Goal: Information Seeking & Learning: Learn about a topic

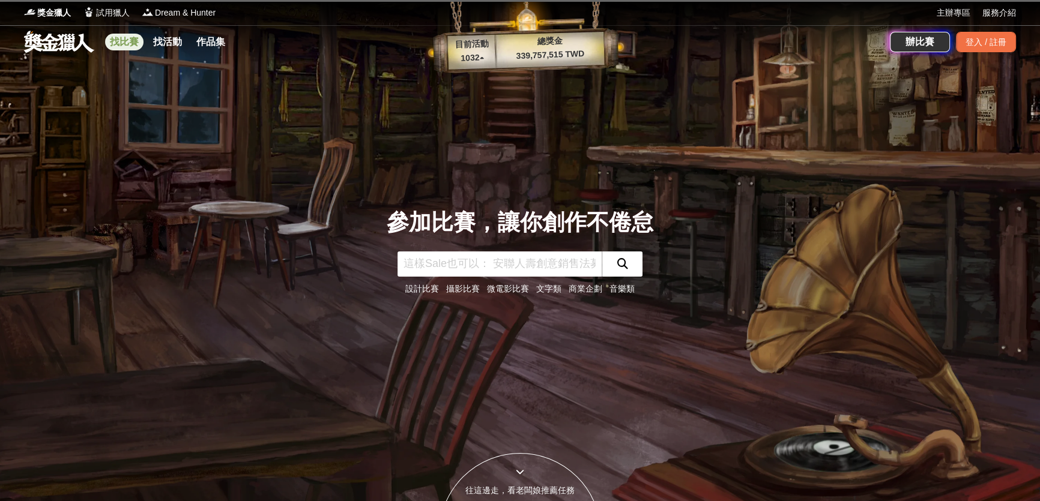
click at [116, 43] on link "找比賽" at bounding box center [124, 42] width 38 height 17
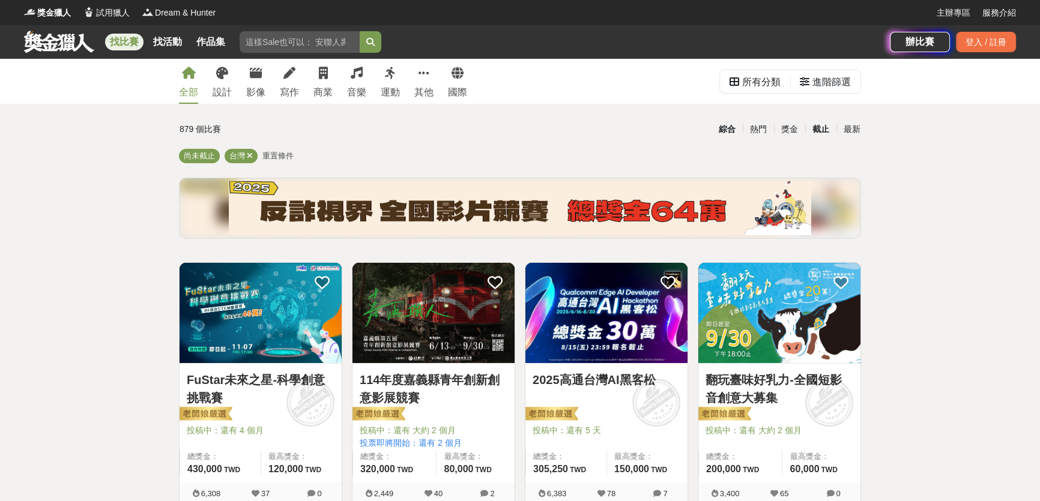
click at [818, 131] on div "截止" at bounding box center [820, 129] width 31 height 21
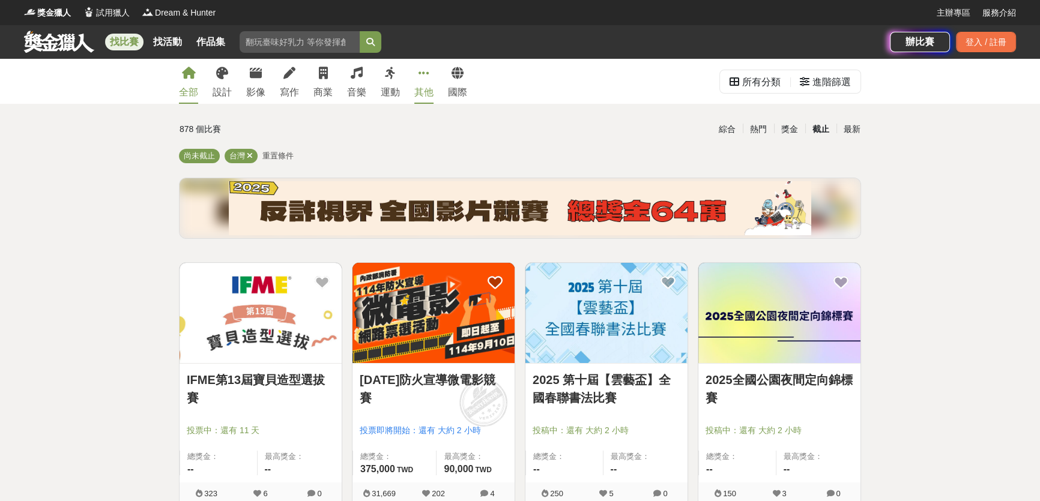
click at [424, 77] on icon at bounding box center [423, 73] width 11 height 12
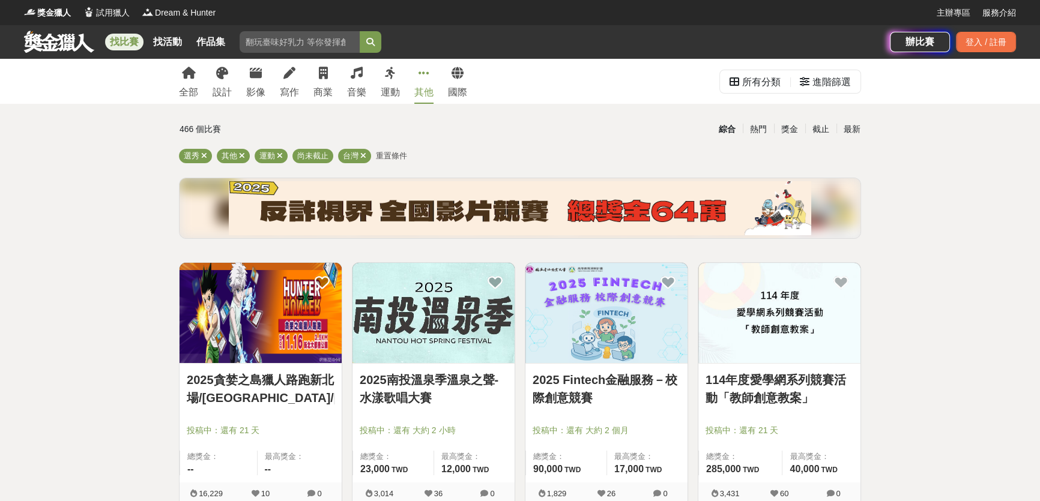
click at [424, 77] on icon at bounding box center [423, 73] width 11 height 12
click at [424, 76] on icon at bounding box center [423, 73] width 11 height 12
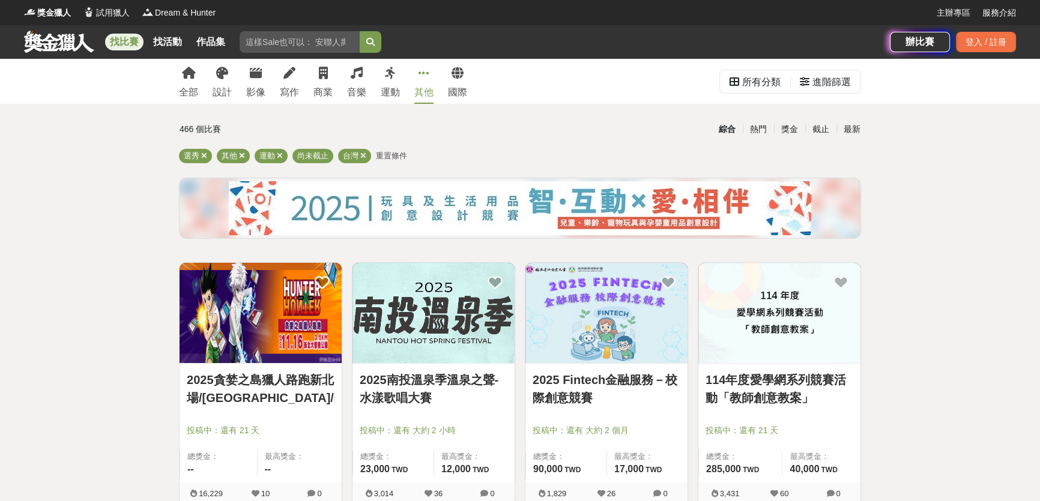
click at [424, 76] on icon at bounding box center [423, 73] width 11 height 12
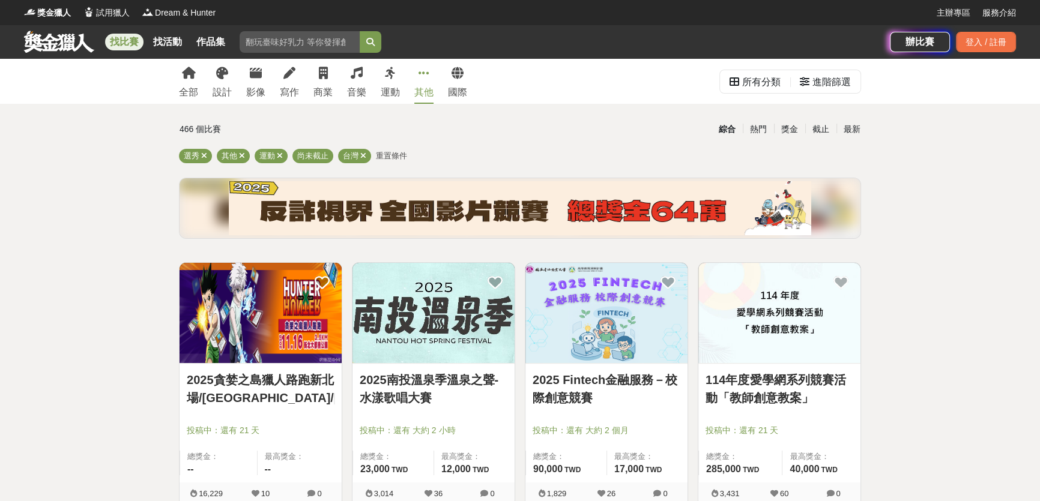
click at [735, 126] on div "綜合" at bounding box center [726, 129] width 31 height 21
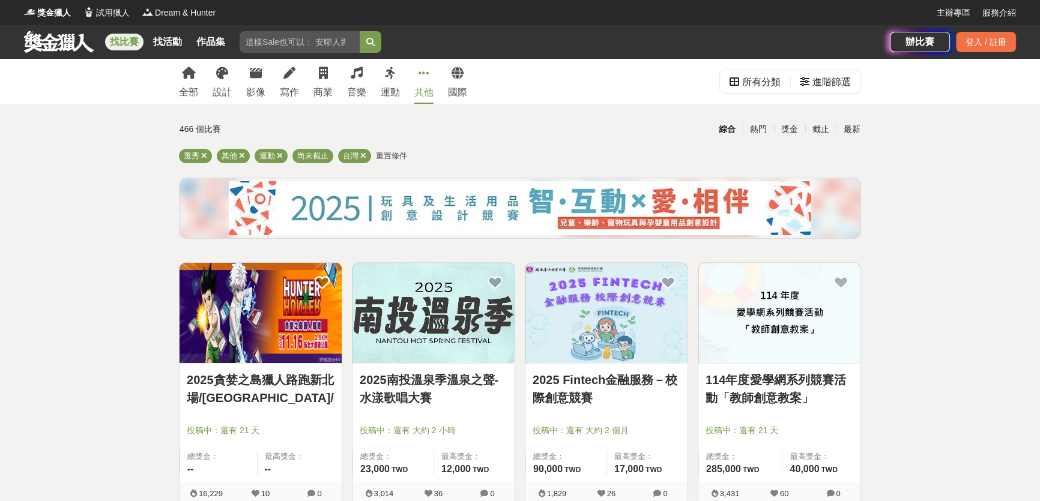
click at [731, 127] on div "綜合" at bounding box center [726, 129] width 31 height 21
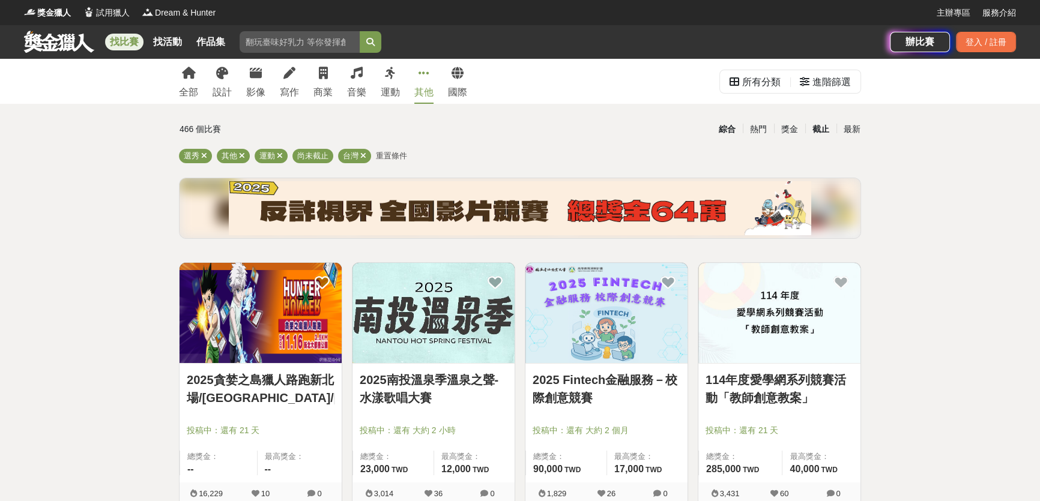
click at [822, 131] on div "截止" at bounding box center [820, 129] width 31 height 21
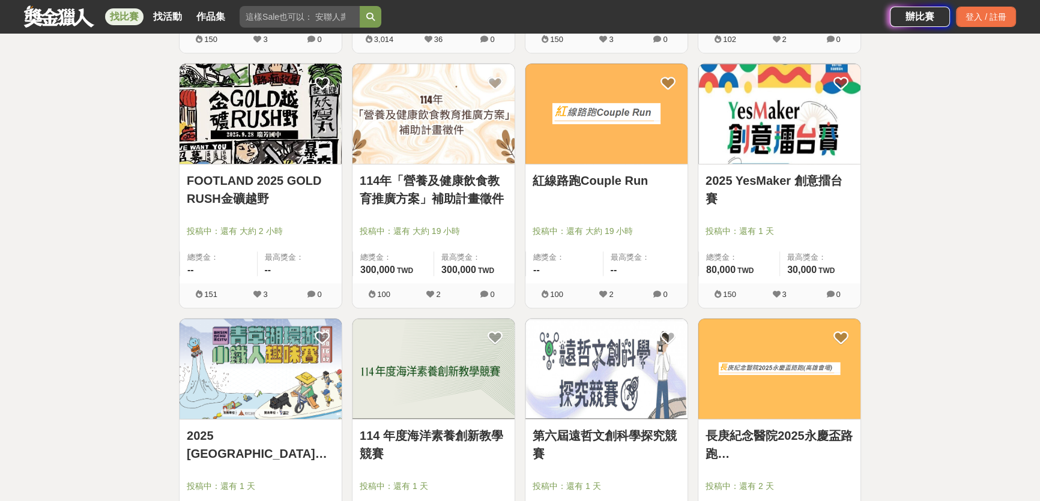
scroll to position [818, 0]
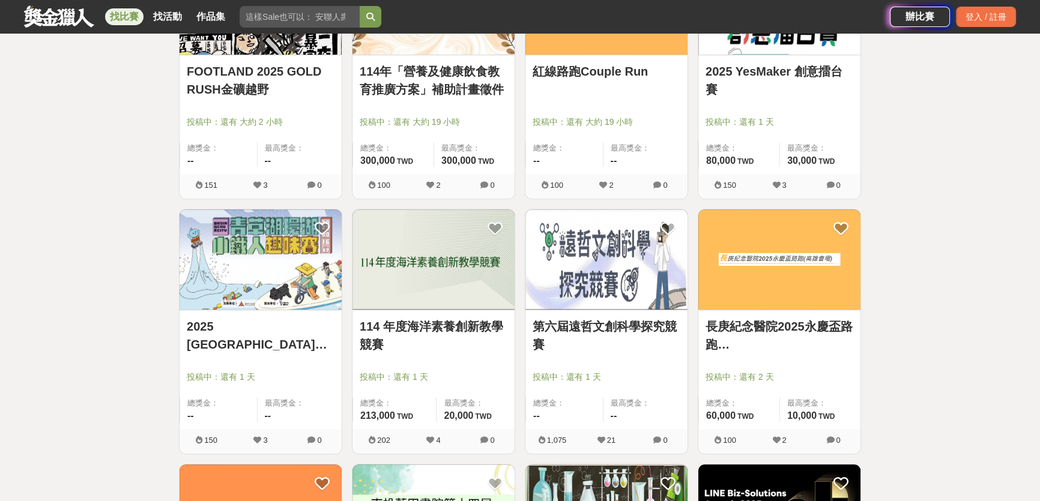
click at [620, 255] on img at bounding box center [606, 260] width 162 height 100
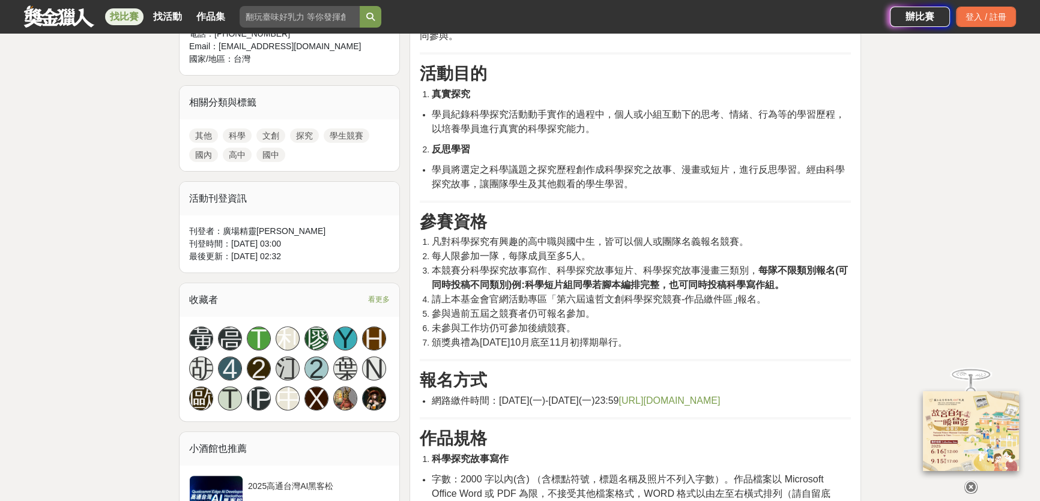
scroll to position [546, 0]
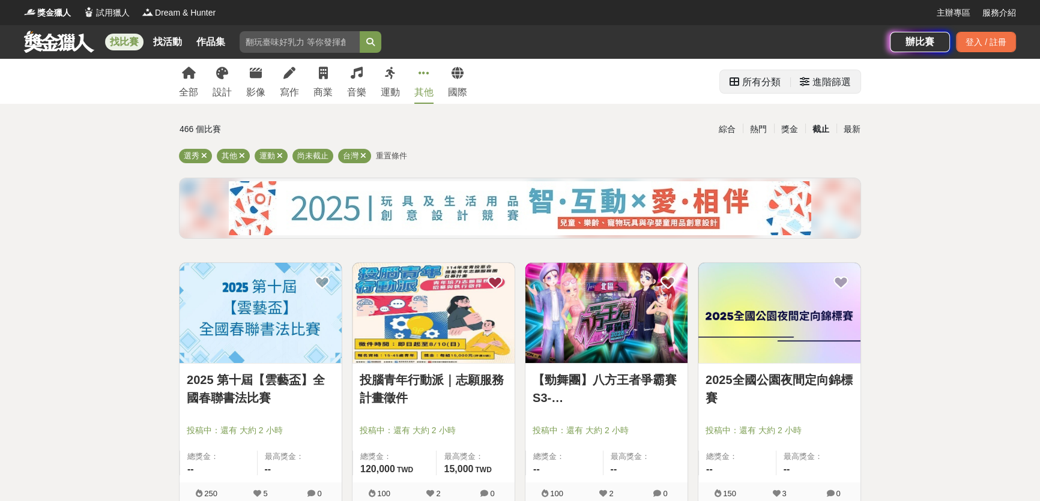
click at [815, 82] on div "進階篩選" at bounding box center [831, 82] width 38 height 24
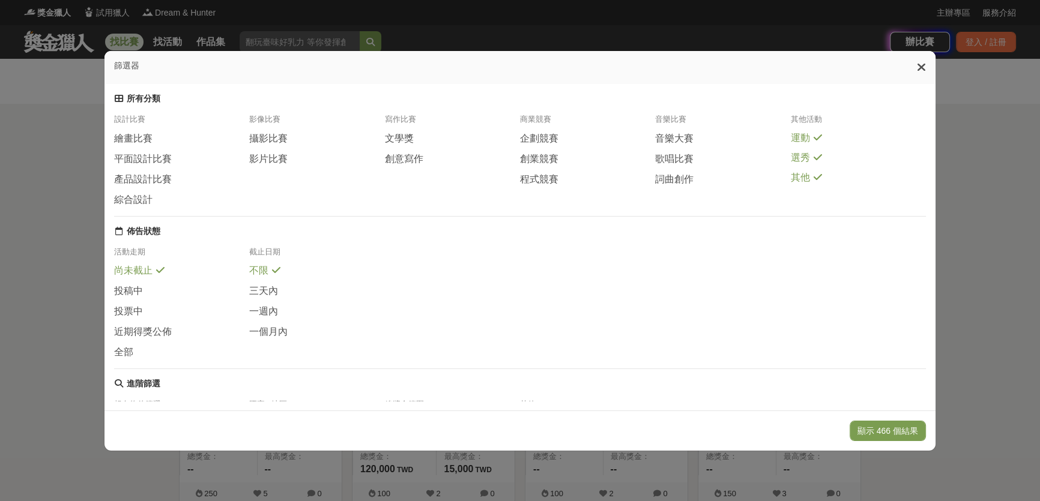
click at [921, 65] on icon at bounding box center [921, 67] width 9 height 12
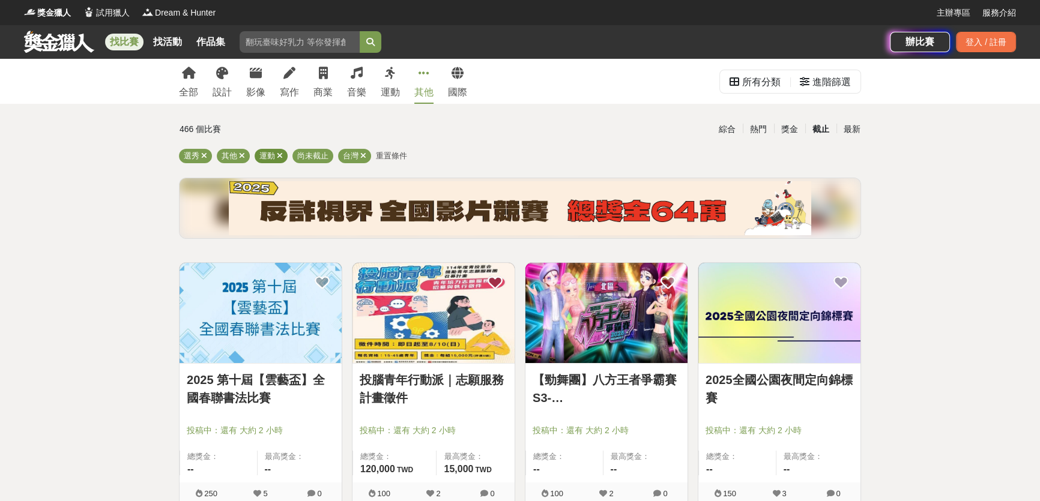
click at [279, 154] on icon at bounding box center [280, 156] width 6 height 8
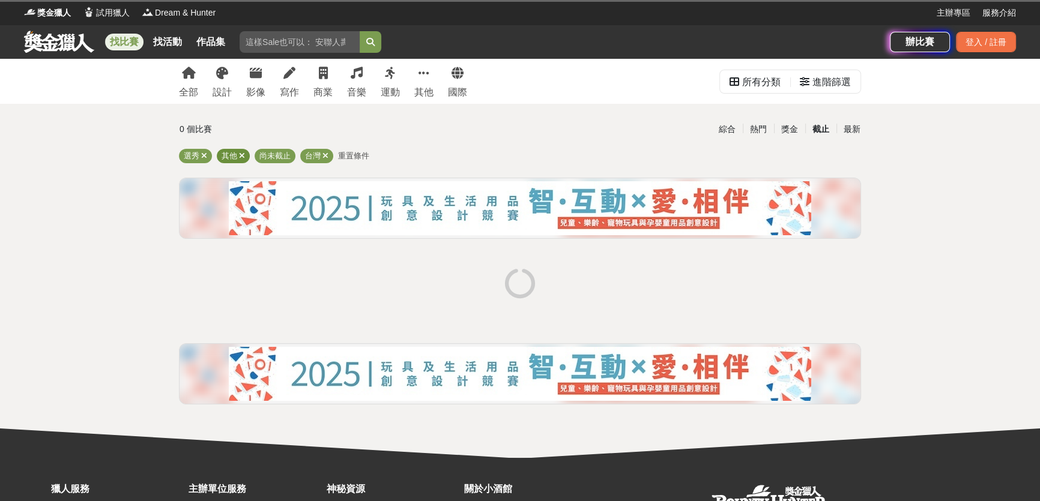
click at [243, 156] on icon at bounding box center [242, 156] width 6 height 8
click at [203, 155] on icon at bounding box center [204, 156] width 6 height 8
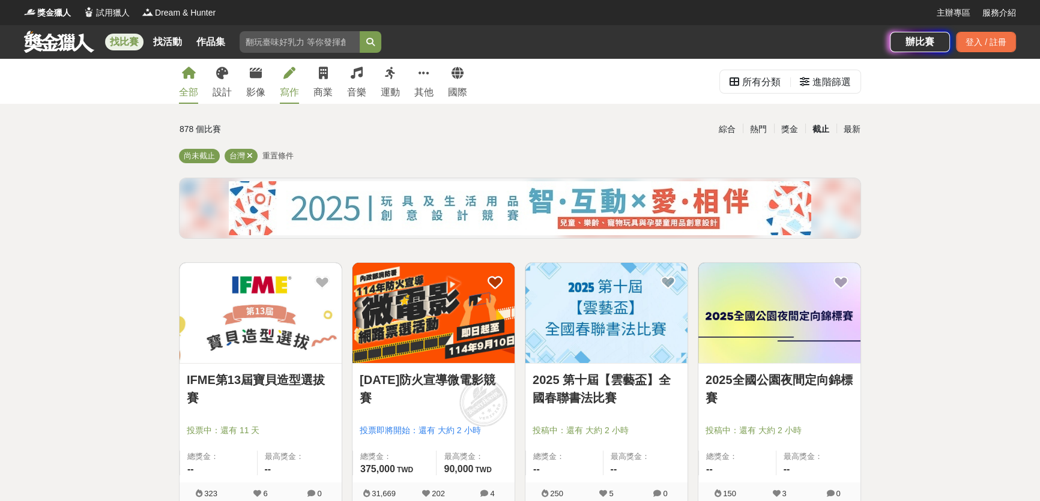
click at [289, 75] on icon at bounding box center [289, 73] width 12 height 12
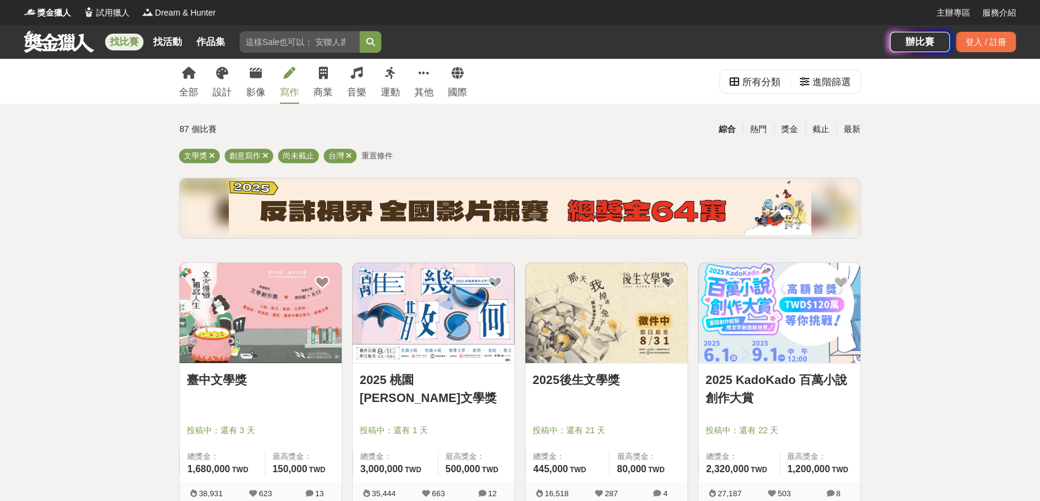
scroll to position [109, 0]
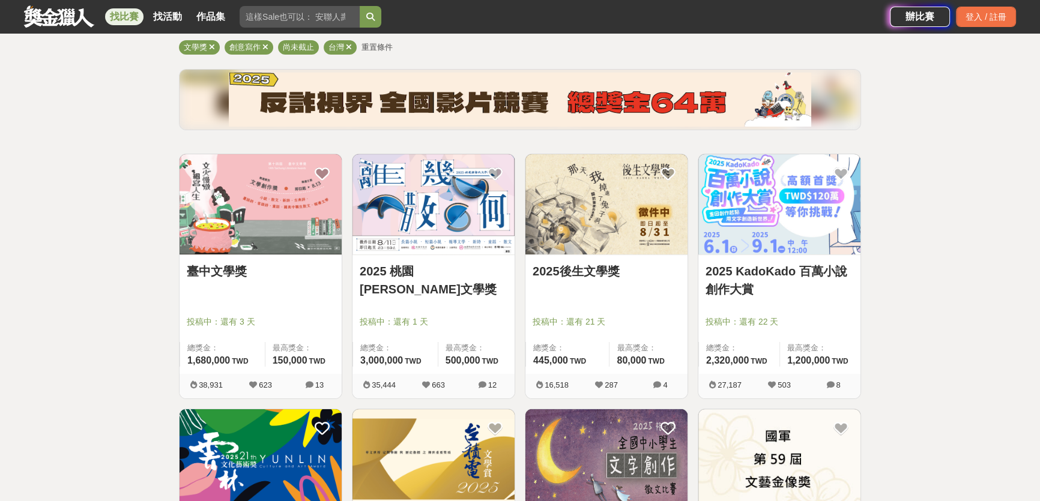
click at [276, 262] on link "臺中文學獎" at bounding box center [261, 271] width 148 height 18
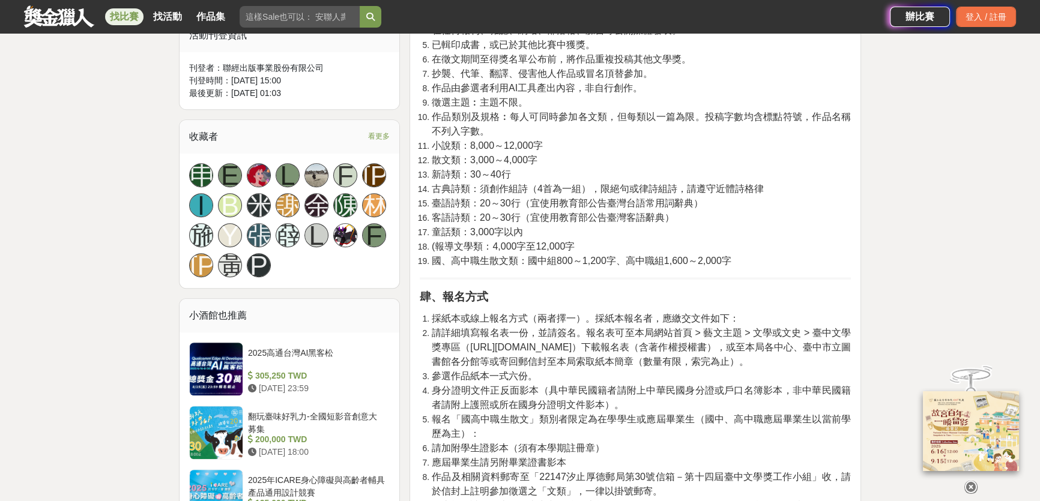
scroll to position [654, 0]
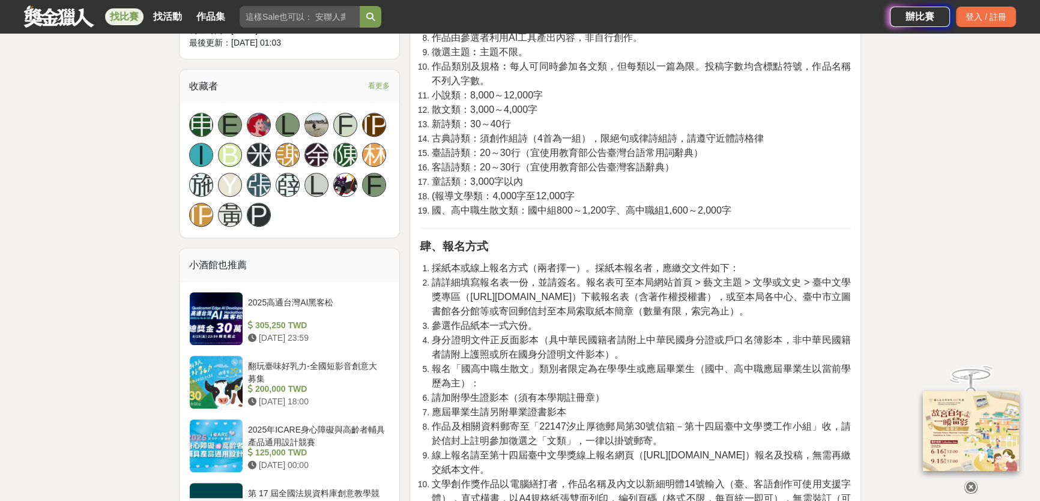
scroll to position [709, 0]
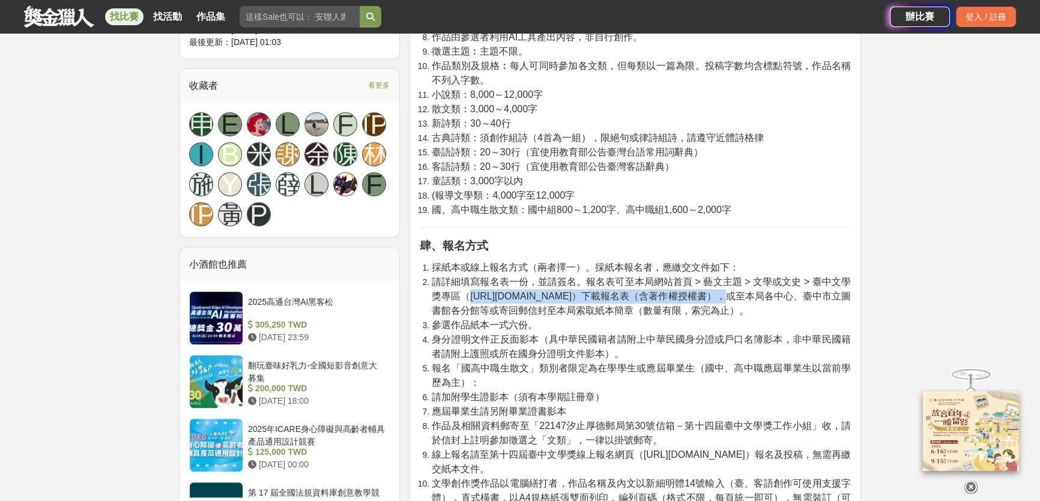
drag, startPoint x: 470, startPoint y: 294, endPoint x: 616, endPoint y: 297, distance: 145.9
click at [616, 297] on span "請詳細填寫報名表一份，並請簽名。報名表可至本局網站首頁 > 藝文主題 > 文學或文史 > 臺中文學獎專區（[URL][DOMAIN_NAME]）下載報名表（含…" at bounding box center [641, 296] width 419 height 39
copy span "[URL][DOMAIN_NAME]"
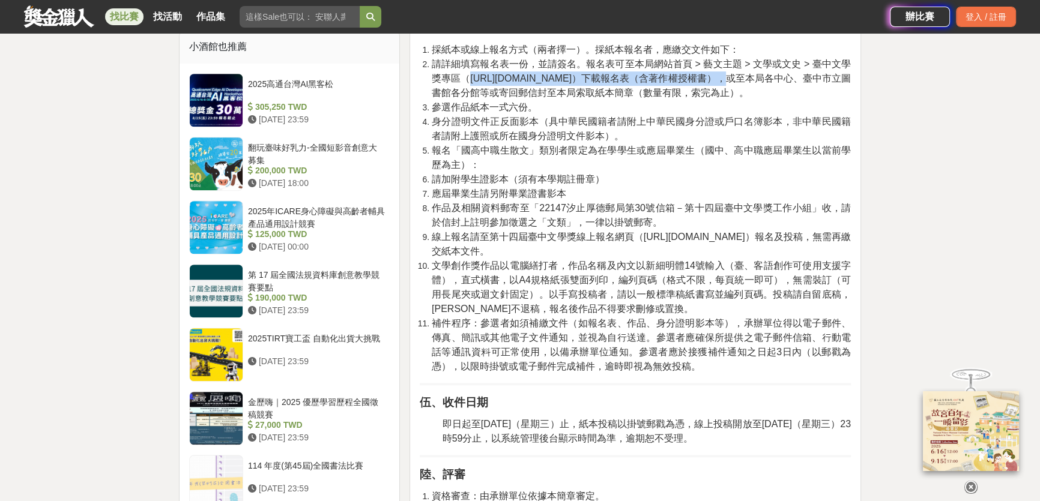
scroll to position [928, 0]
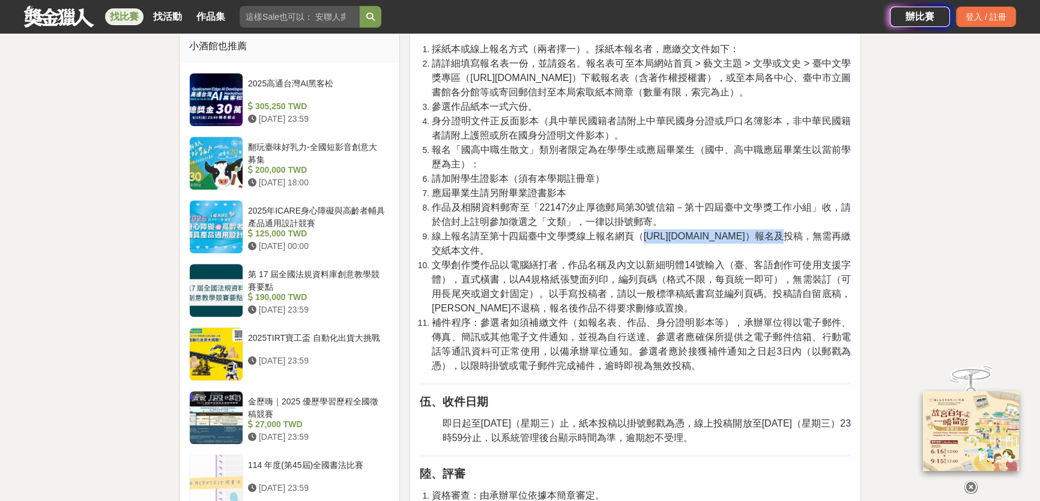
drag, startPoint x: 644, startPoint y: 234, endPoint x: 734, endPoint y: 238, distance: 90.1
click at [734, 238] on span "線上報名請至第十四屆臺中文學獎線上報名網頁（[URL][DOMAIN_NAME]）報名及投稿，無需再繳交紙本文件。" at bounding box center [641, 243] width 419 height 25
copy span "[URL][DOMAIN_NAME]"
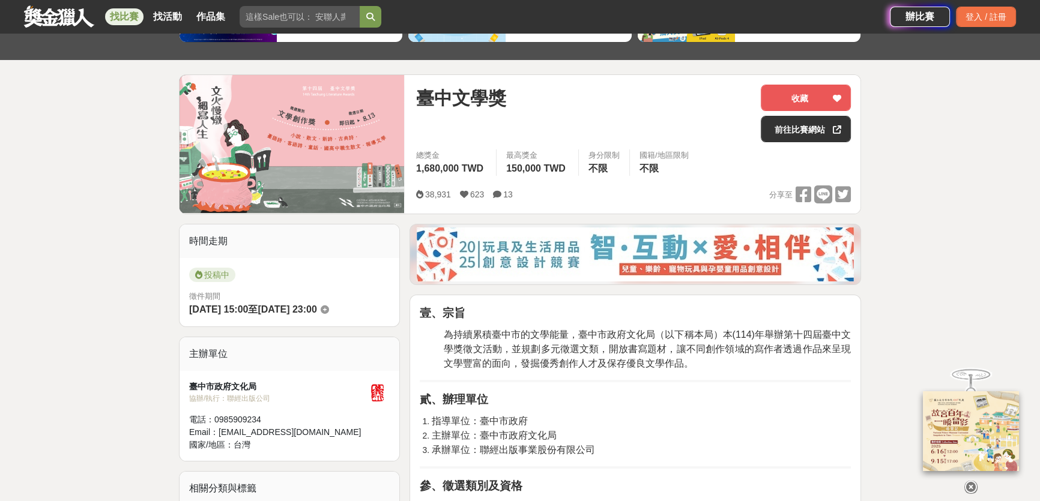
scroll to position [0, 0]
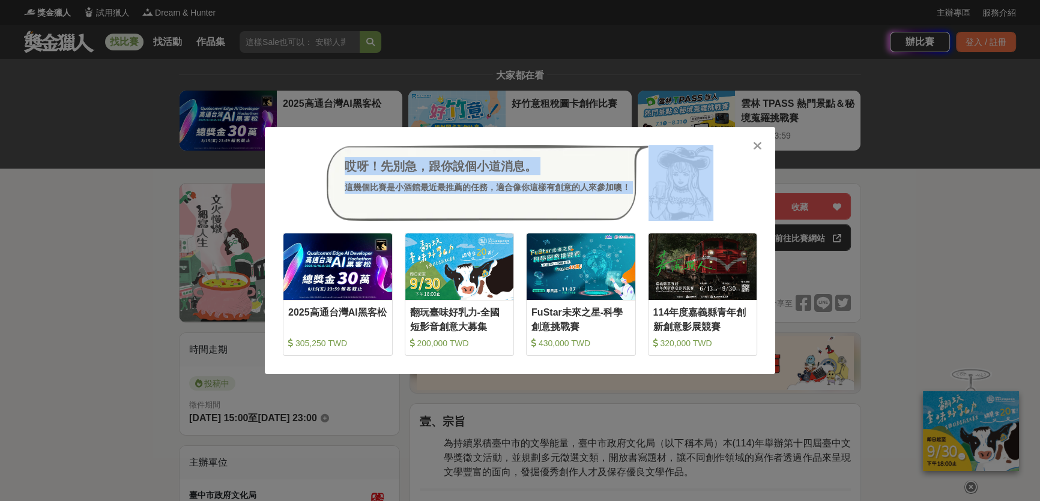
drag, startPoint x: 754, startPoint y: 143, endPoint x: 749, endPoint y: 149, distance: 7.7
click at [749, 149] on div "哎呀！先別急，跟你說個小道消息。 這幾個比賽是小酒館最近最推薦的任務，適合像你這樣有創意的人來參加噢！ 收藏 2025高通台灣AI黑客松 305,250 TW…" at bounding box center [520, 250] width 510 height 247
click at [756, 149] on icon at bounding box center [757, 146] width 9 height 12
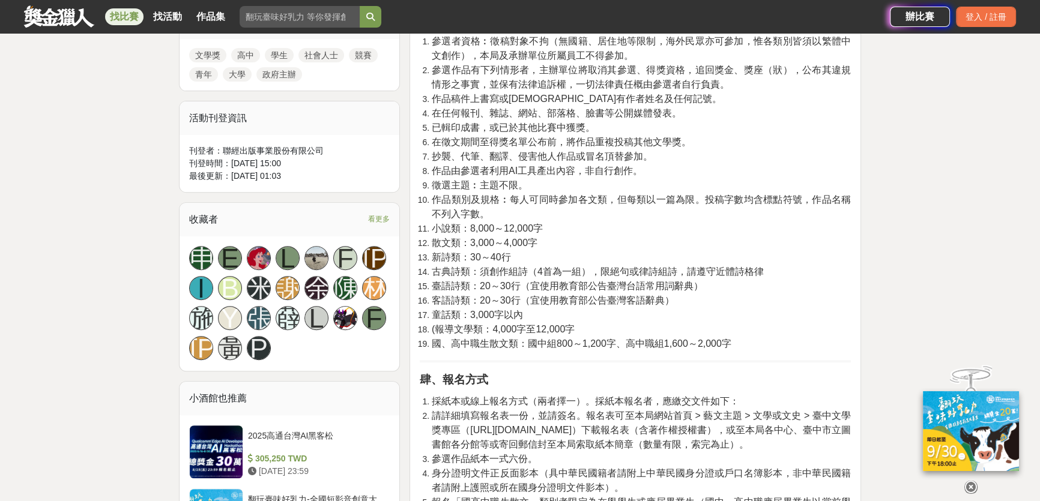
scroll to position [546, 0]
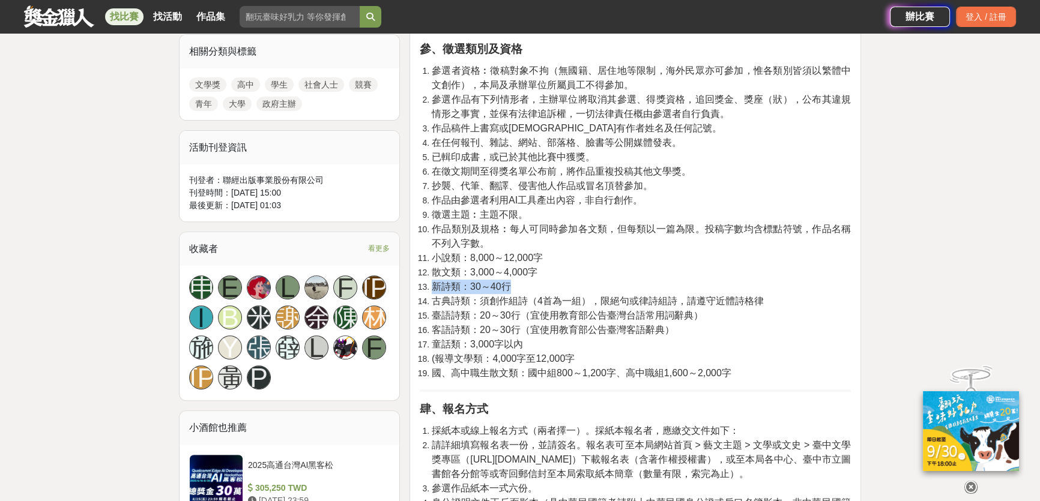
drag, startPoint x: 434, startPoint y: 282, endPoint x: 525, endPoint y: 285, distance: 90.7
click at [516, 286] on li "新詩類：30～40行" at bounding box center [641, 287] width 419 height 14
copy span "新詩類：30～40行"
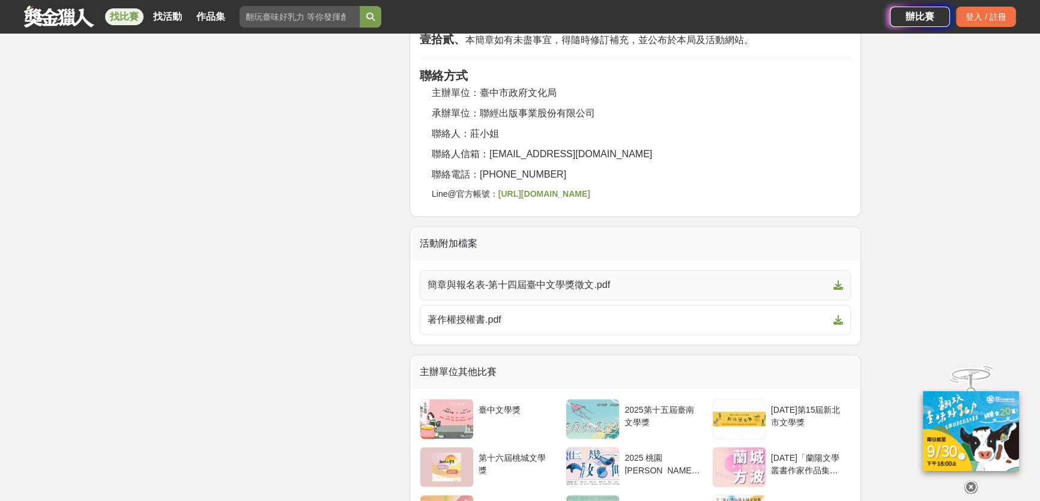
scroll to position [2456, 0]
click at [533, 280] on span "簡章與報名表-第十四屆臺中文學獎徵文.pdf" at bounding box center [627, 287] width 401 height 14
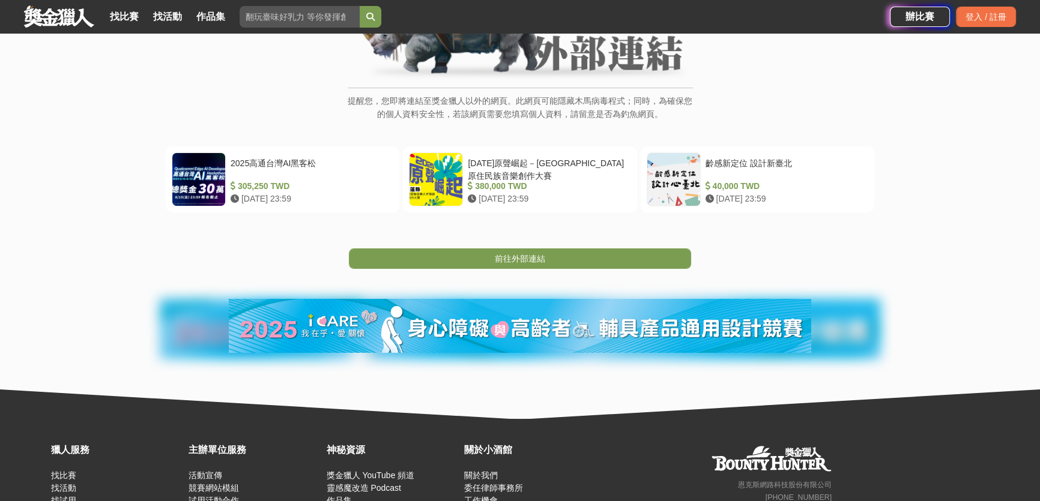
scroll to position [163, 0]
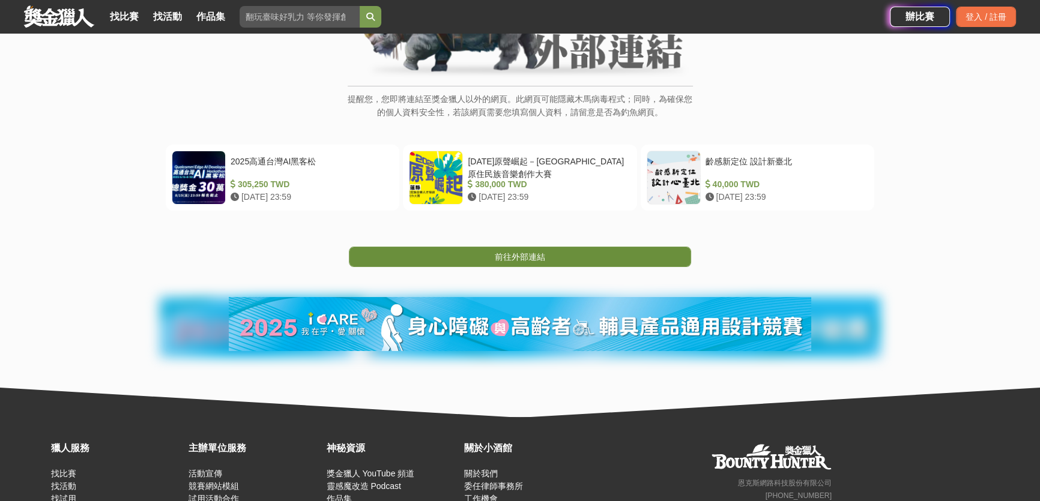
click at [533, 252] on span "前往外部連結" at bounding box center [520, 257] width 50 height 10
